Goal: Task Accomplishment & Management: Manage account settings

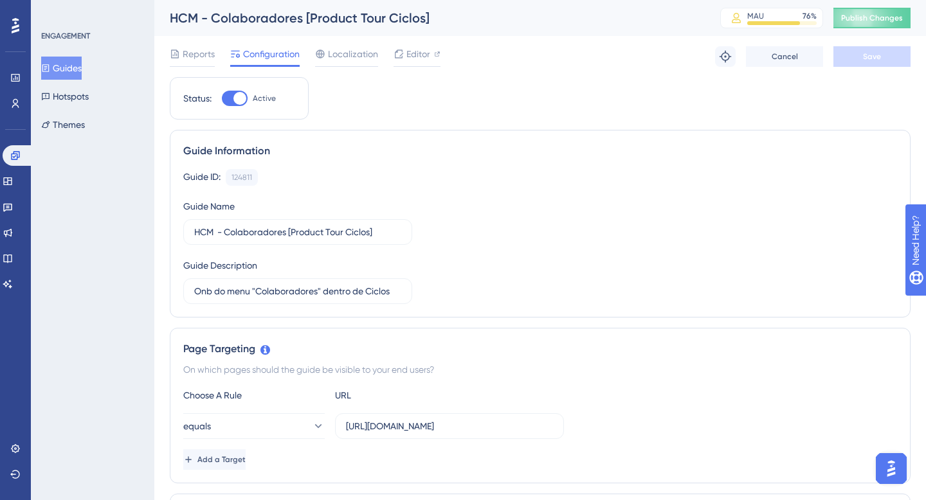
click at [70, 57] on button "Guides" at bounding box center [61, 68] width 41 height 23
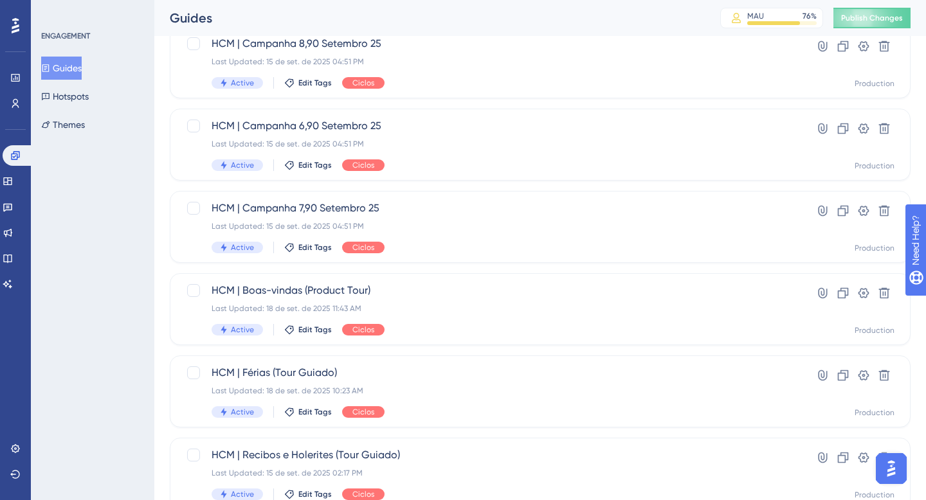
scroll to position [529, 0]
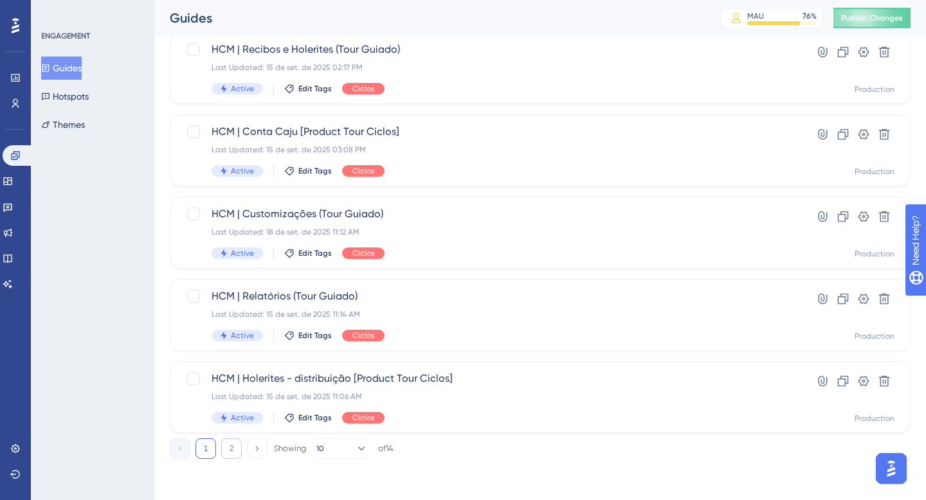
click at [228, 445] on button "2" at bounding box center [231, 449] width 21 height 21
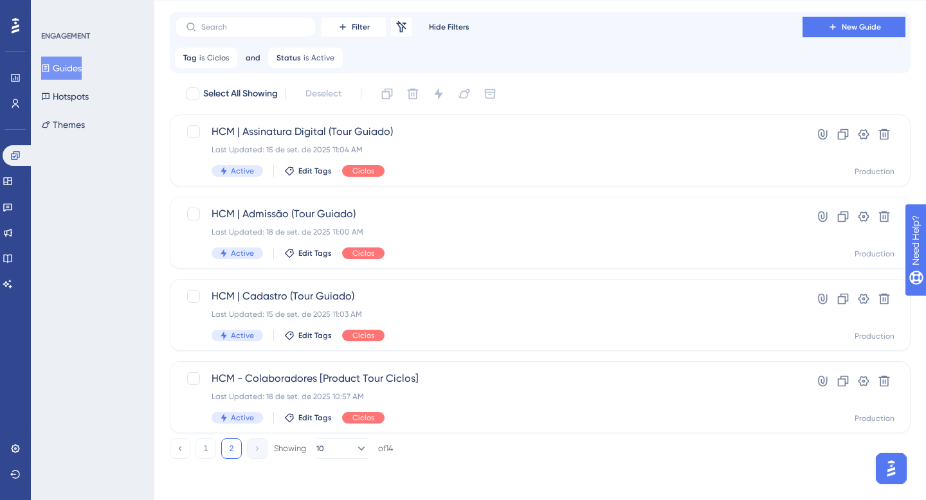
click at [218, 447] on div "1 2 Showing 10 of 14" at bounding box center [282, 449] width 224 height 21
click at [207, 447] on button "1" at bounding box center [206, 449] width 21 height 21
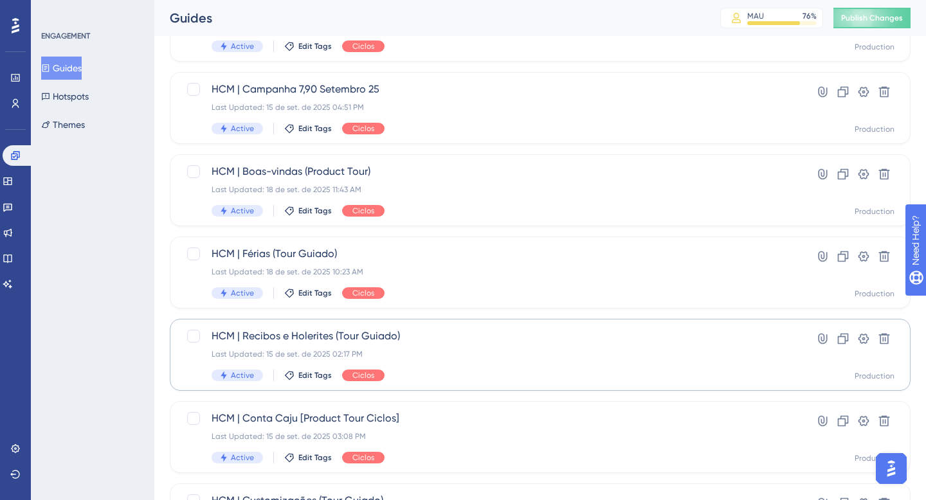
scroll to position [190, 0]
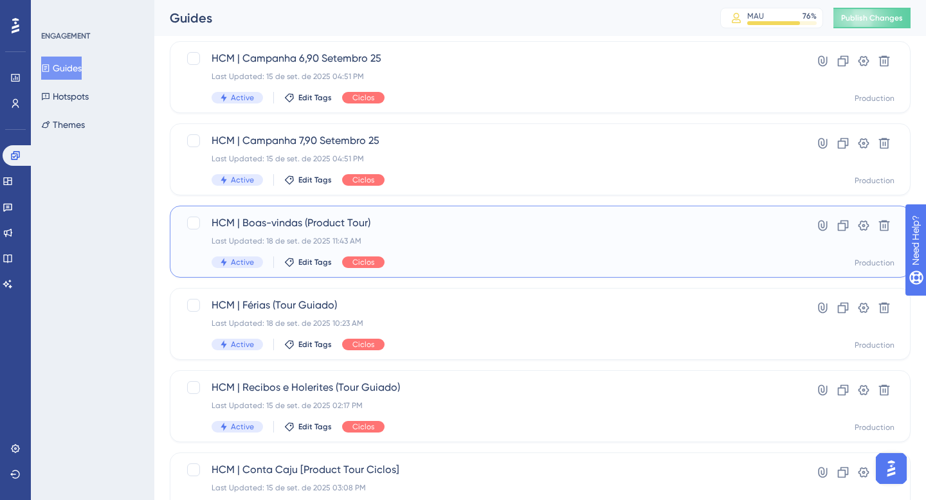
click at [453, 236] on div "Last Updated: 18 de set. de 2025 11:43 AM" at bounding box center [489, 241] width 554 height 10
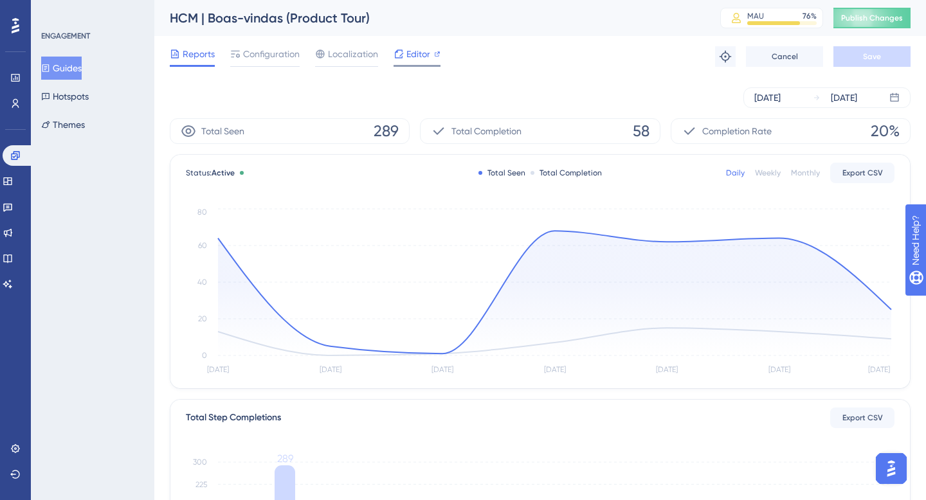
click at [418, 62] on div "Editor" at bounding box center [417, 56] width 47 height 21
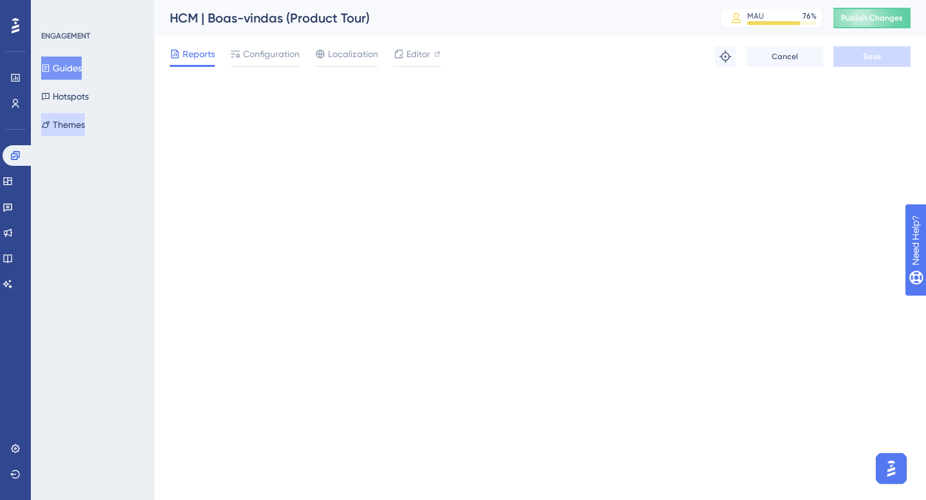
click at [73, 127] on button "Themes" at bounding box center [63, 124] width 44 height 23
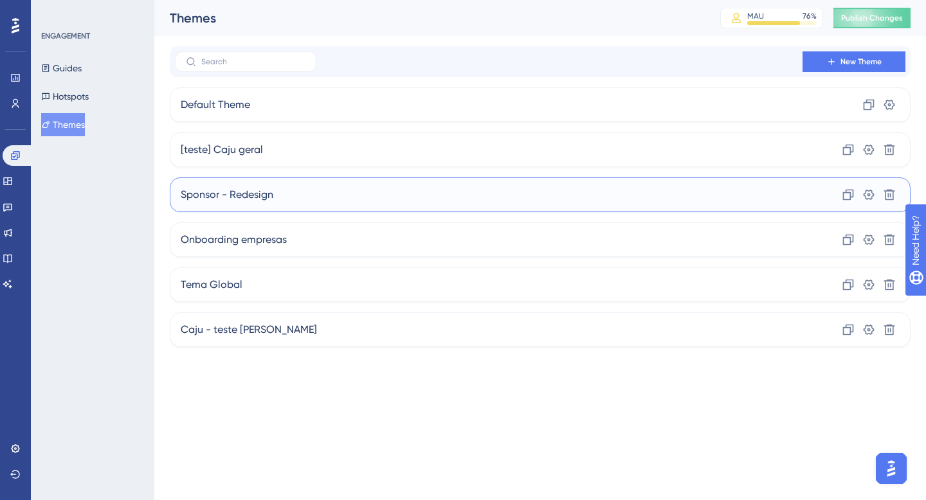
click at [310, 199] on div "Sponsor - Redesign Clone Settings Delete" at bounding box center [540, 195] width 741 height 35
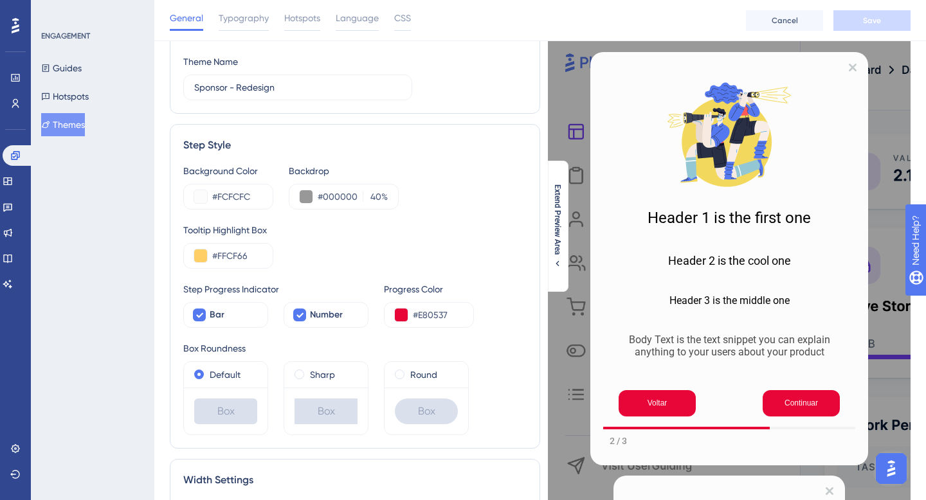
scroll to position [134, 0]
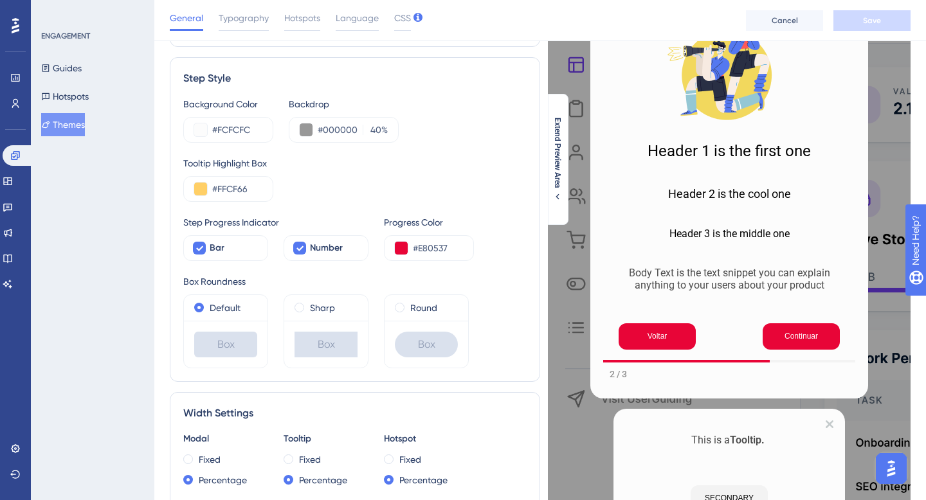
click at [644, 296] on div "Body Text is the text snippet you can explain anything to your users about your…" at bounding box center [730, 287] width 232 height 41
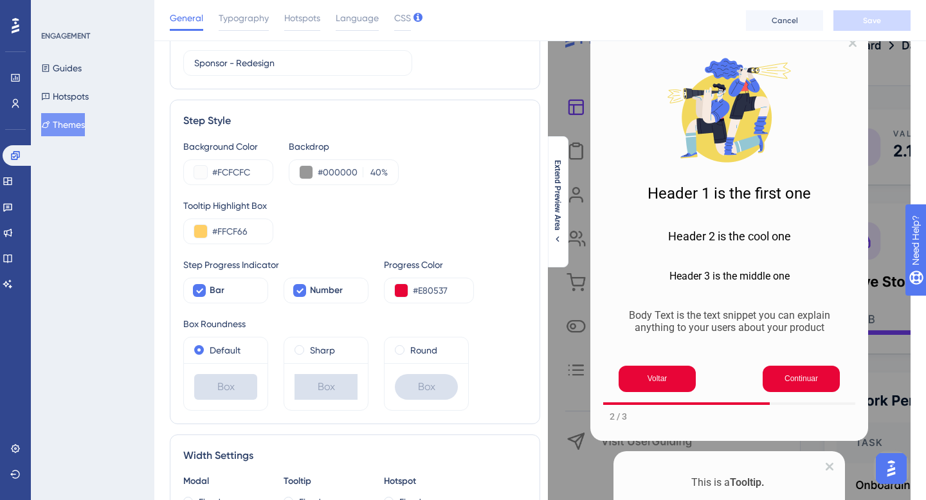
scroll to position [91, 0]
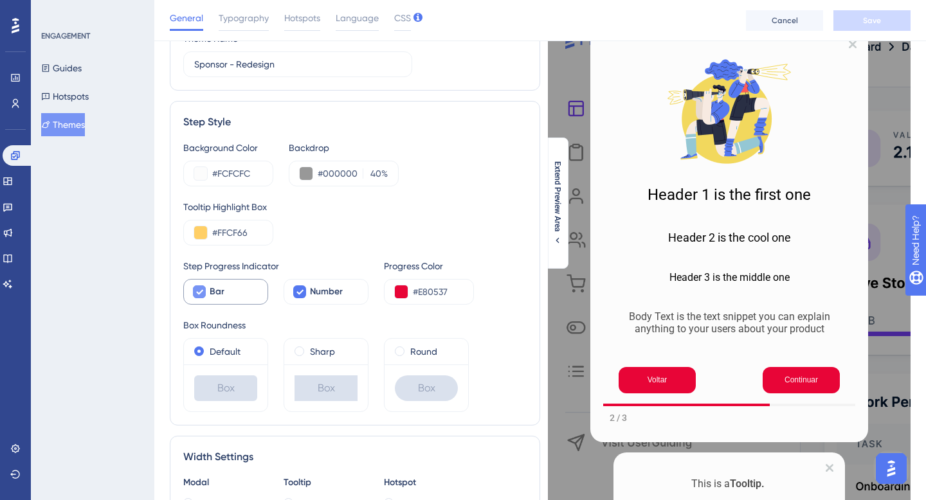
click at [228, 289] on div "Bar" at bounding box center [234, 291] width 48 height 15
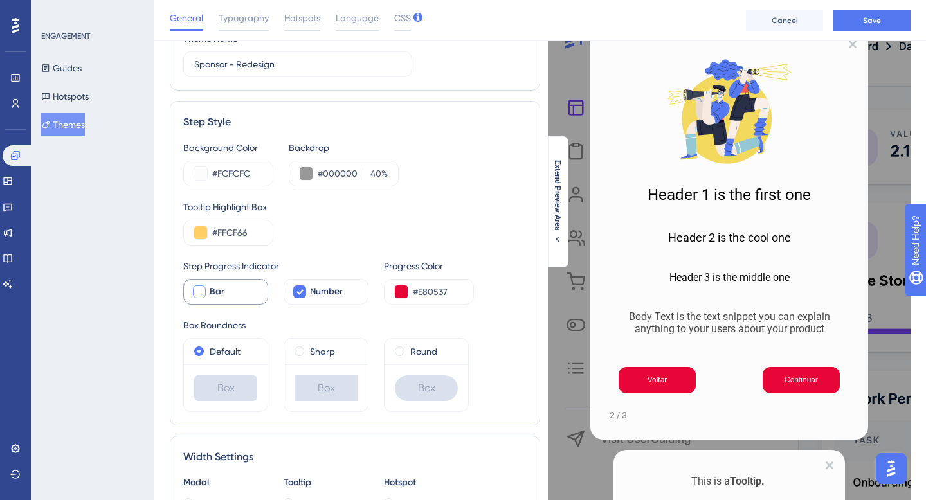
click at [228, 289] on div "Bar" at bounding box center [234, 291] width 48 height 15
checkbox input "true"
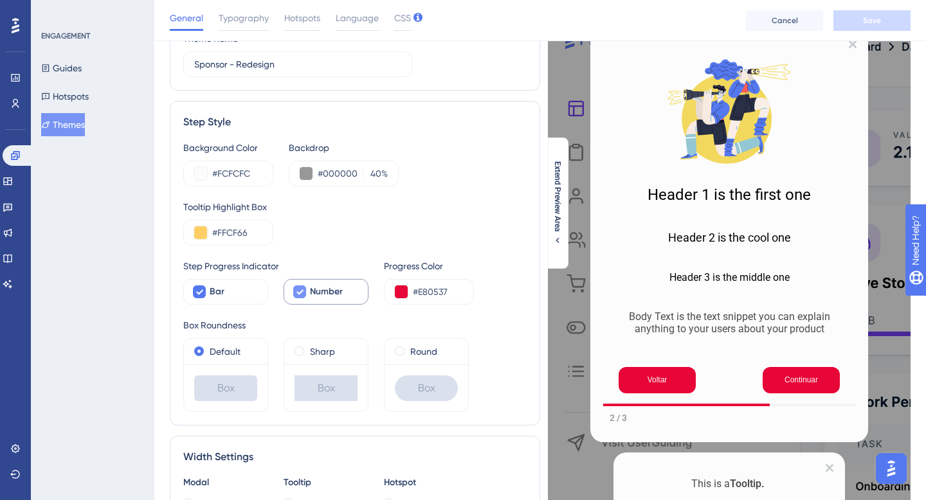
click at [338, 293] on span "Number" at bounding box center [326, 291] width 33 height 15
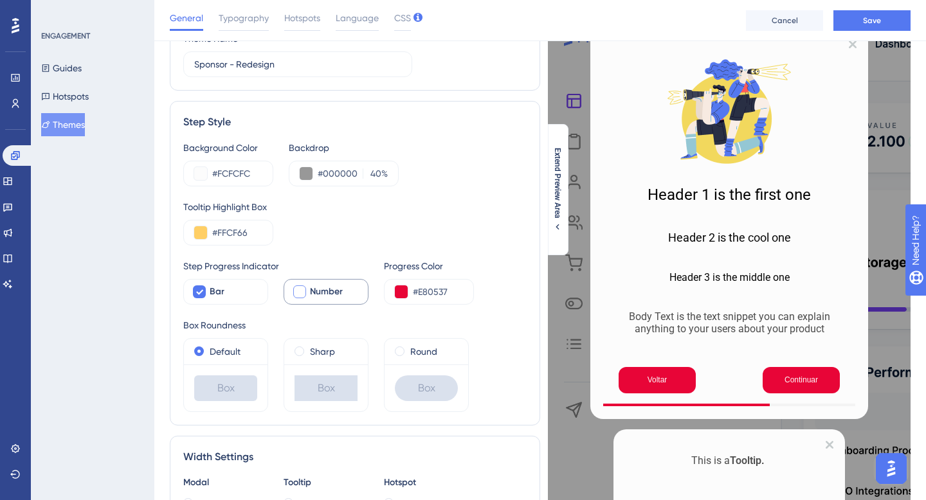
click at [338, 293] on span "Number" at bounding box center [326, 291] width 33 height 15
checkbox input "true"
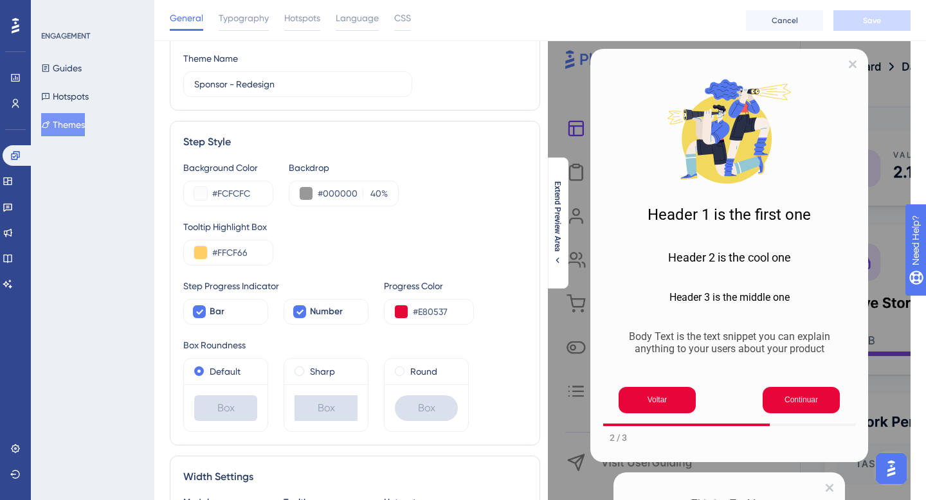
scroll to position [73, 0]
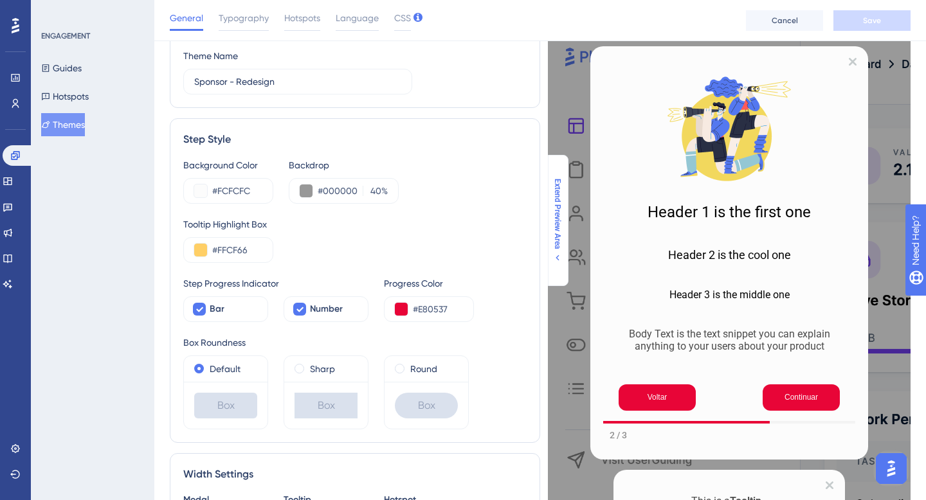
click at [560, 239] on span "Extend Preview Area" at bounding box center [557, 214] width 10 height 70
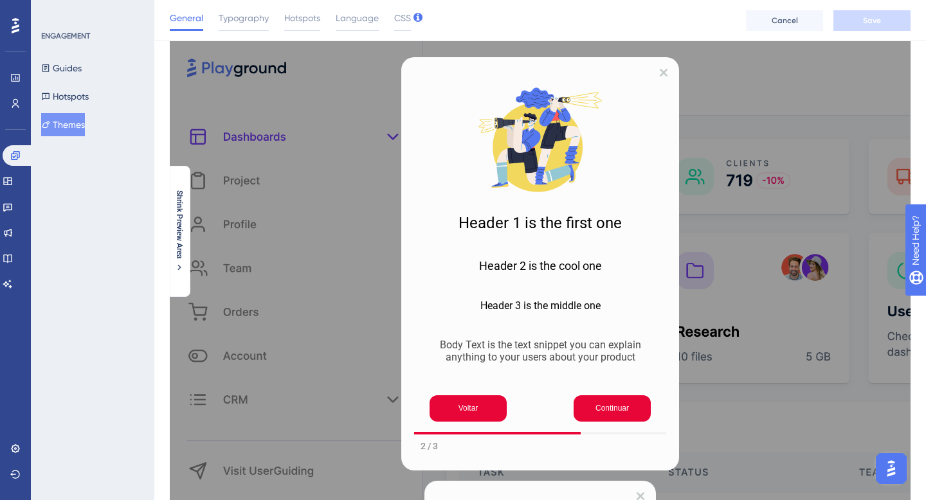
scroll to position [58, 0]
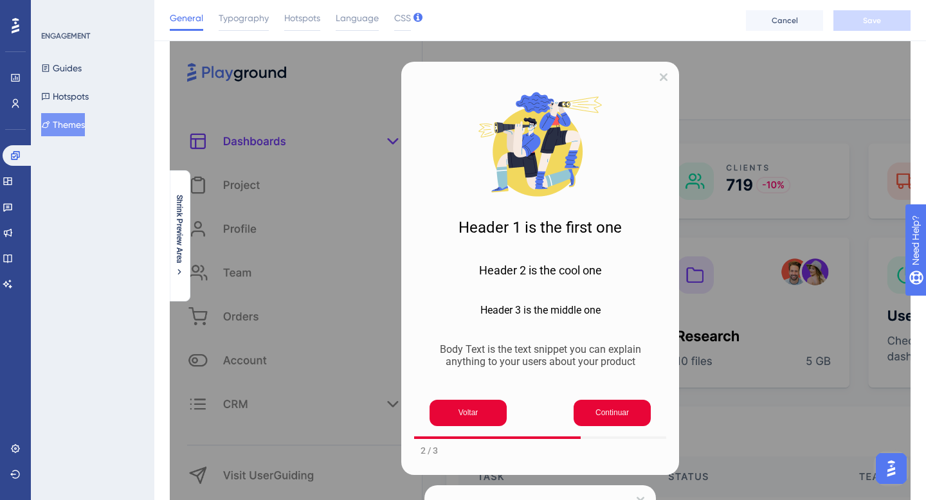
click at [548, 175] on img at bounding box center [540, 144] width 129 height 129
click at [548, 228] on h1 "Header 1 is the first one" at bounding box center [540, 228] width 232 height 18
click at [548, 275] on h2 "Header 2 is the cool one" at bounding box center [540, 271] width 232 height 14
click at [169, 250] on button "Shrink Preview Area" at bounding box center [179, 236] width 21 height 82
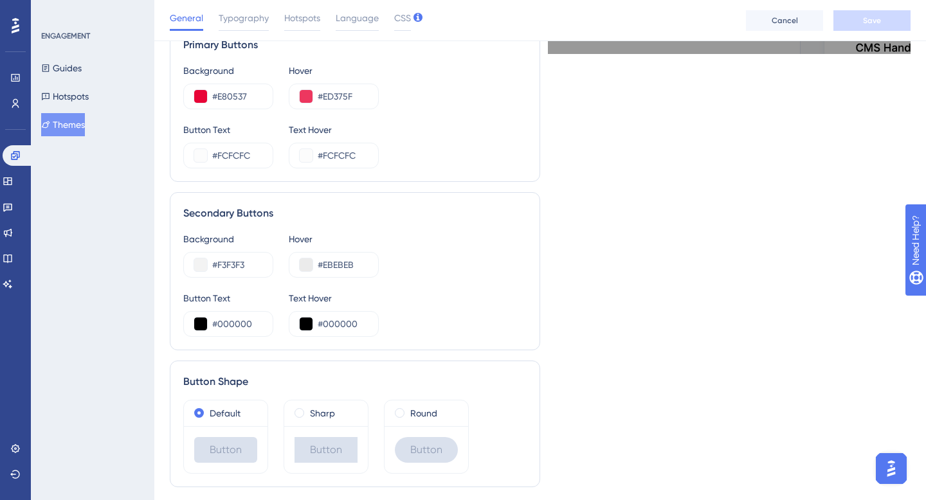
scroll to position [700, 0]
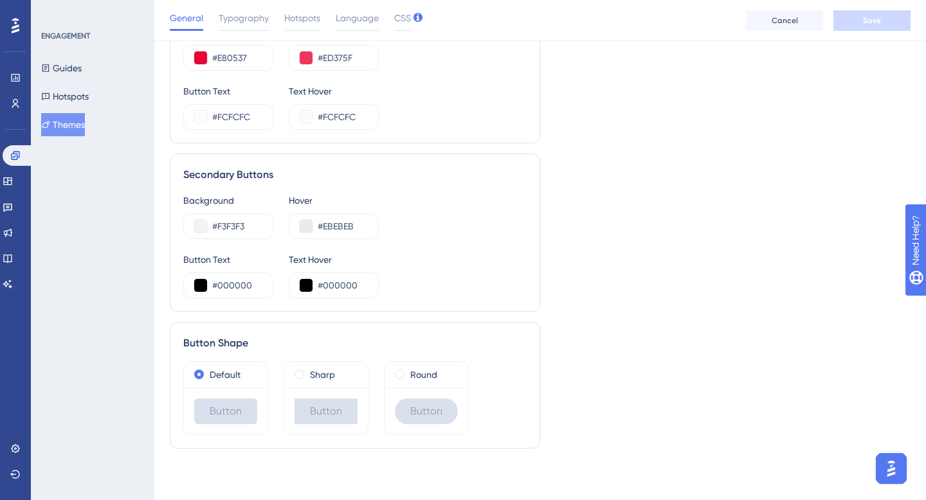
click at [453, 265] on div "Button Text #000000 Text Hover #000000" at bounding box center [354, 275] width 343 height 46
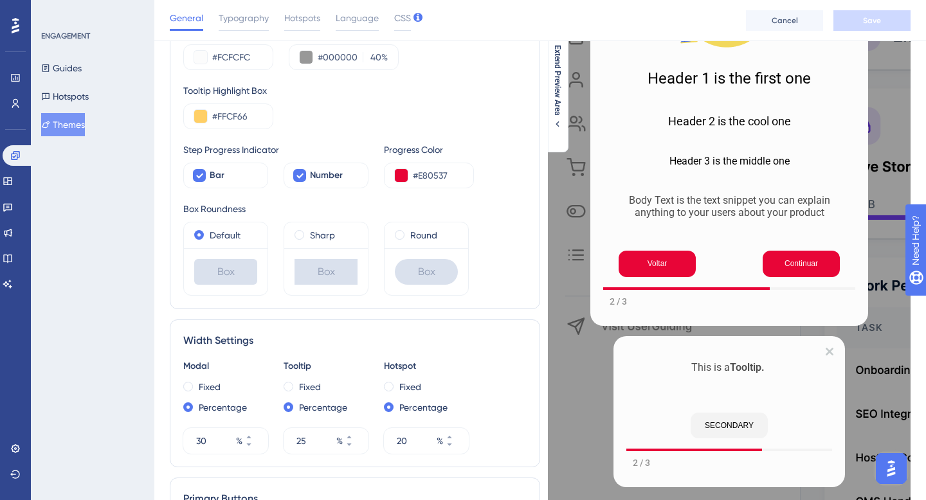
scroll to position [0, 0]
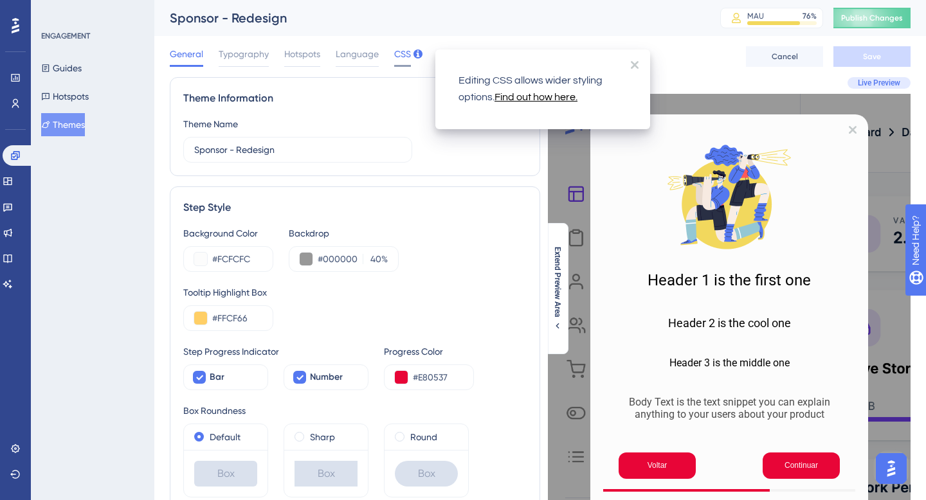
click at [404, 55] on span "CSS" at bounding box center [402, 53] width 17 height 15
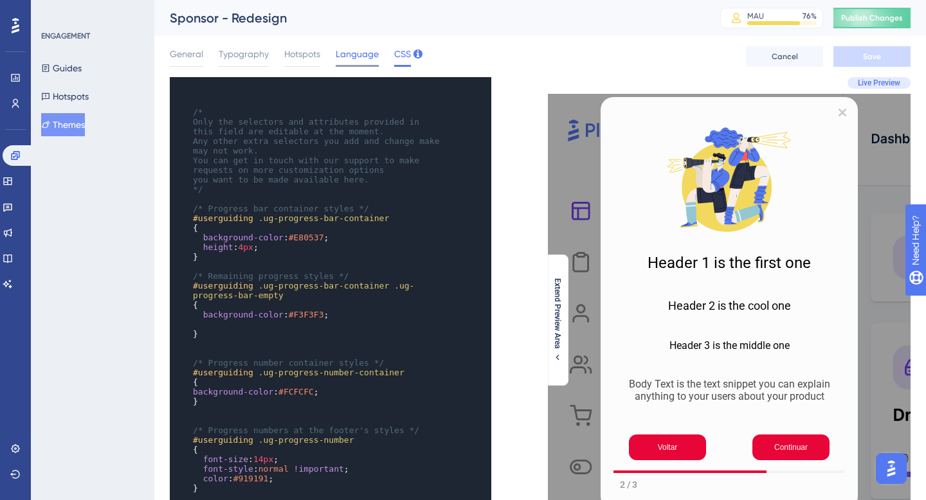
click at [363, 51] on span "Language" at bounding box center [357, 53] width 43 height 15
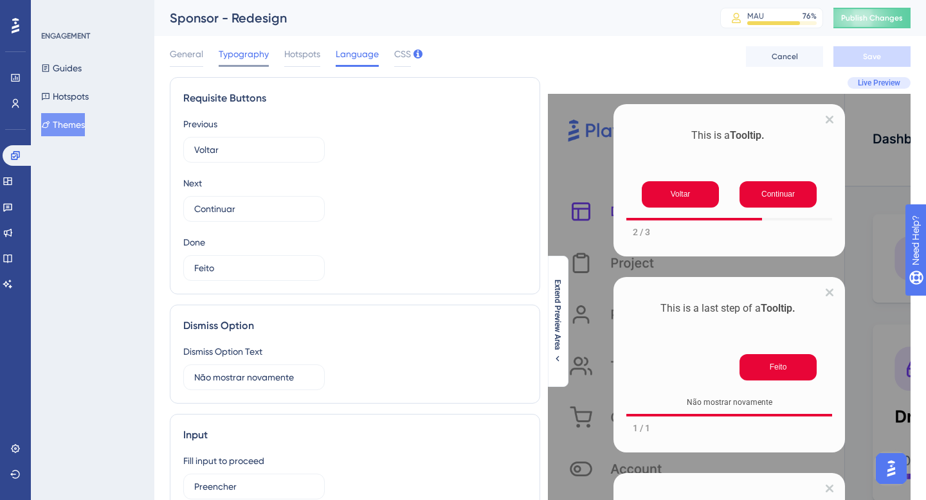
click at [237, 66] on div at bounding box center [244, 66] width 50 height 2
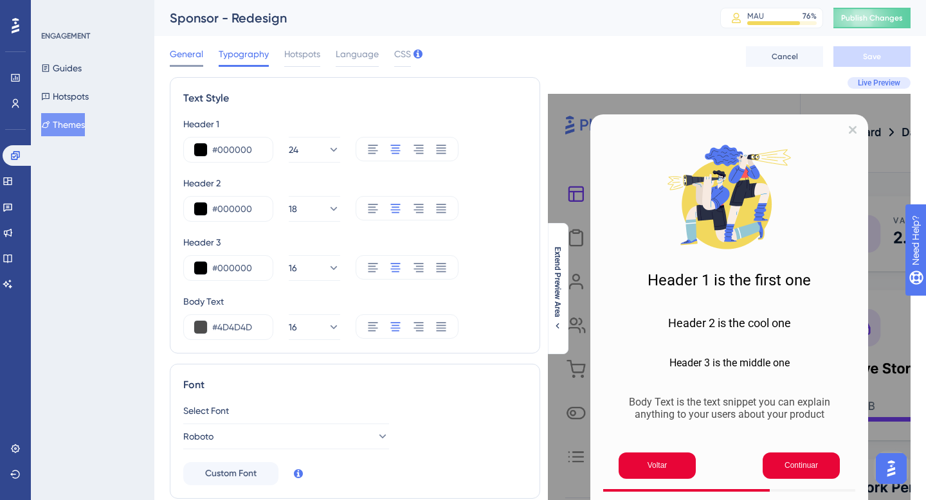
click at [186, 48] on span "General" at bounding box center [186, 53] width 33 height 15
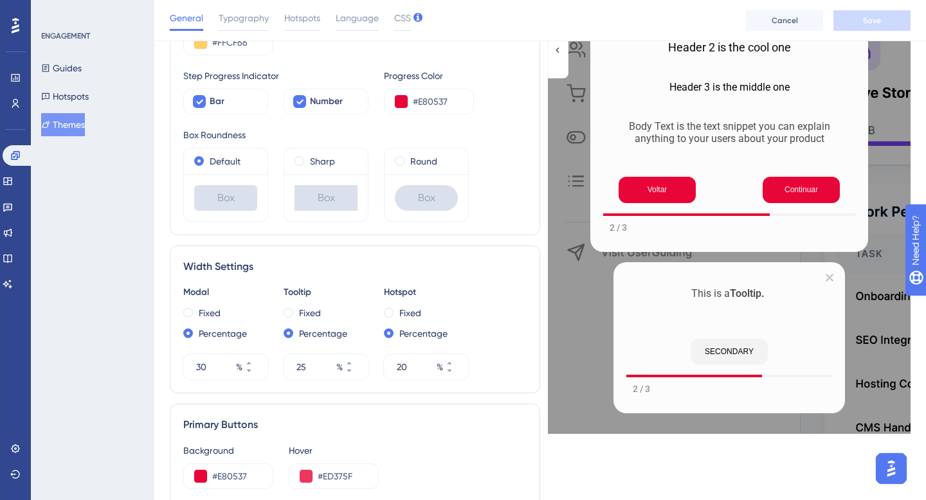
scroll to position [313, 0]
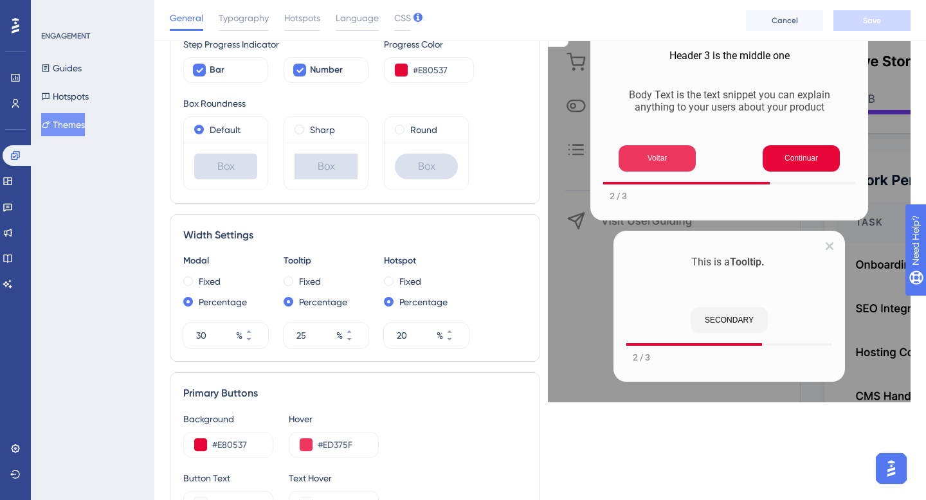
click at [652, 163] on button "Voltar" at bounding box center [657, 158] width 77 height 26
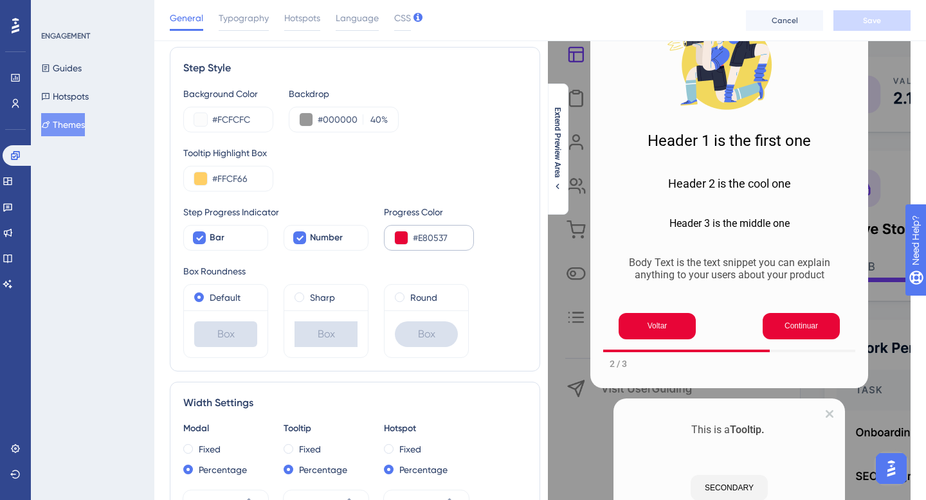
scroll to position [146, 0]
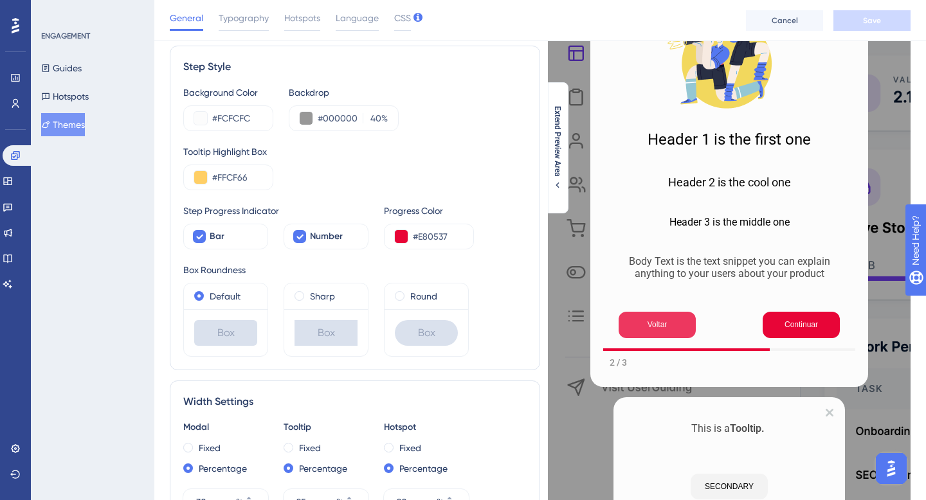
click at [671, 316] on button "Voltar" at bounding box center [657, 325] width 77 height 26
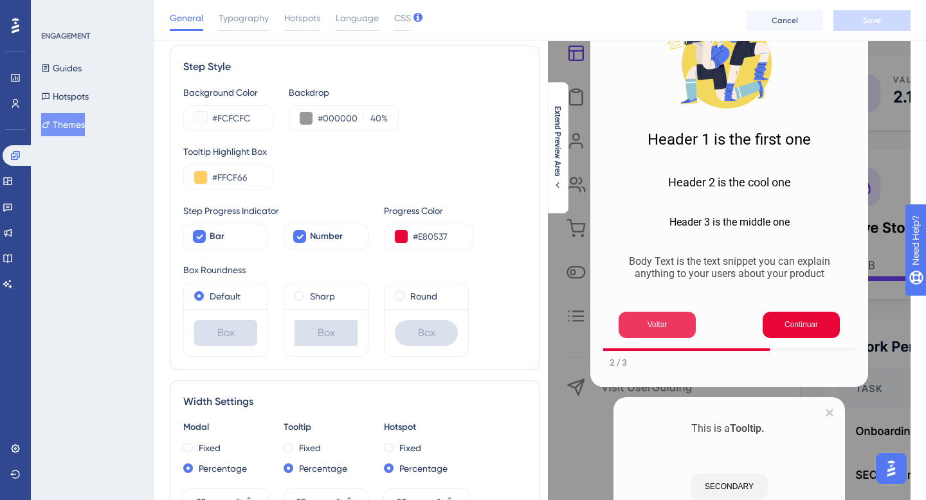
click at [671, 316] on button "Voltar" at bounding box center [657, 325] width 77 height 26
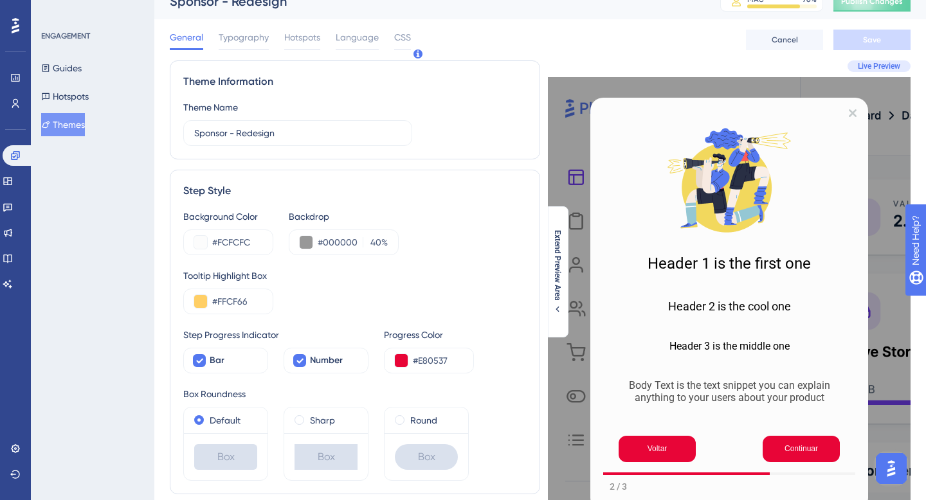
scroll to position [0, 0]
